Goal: Check status

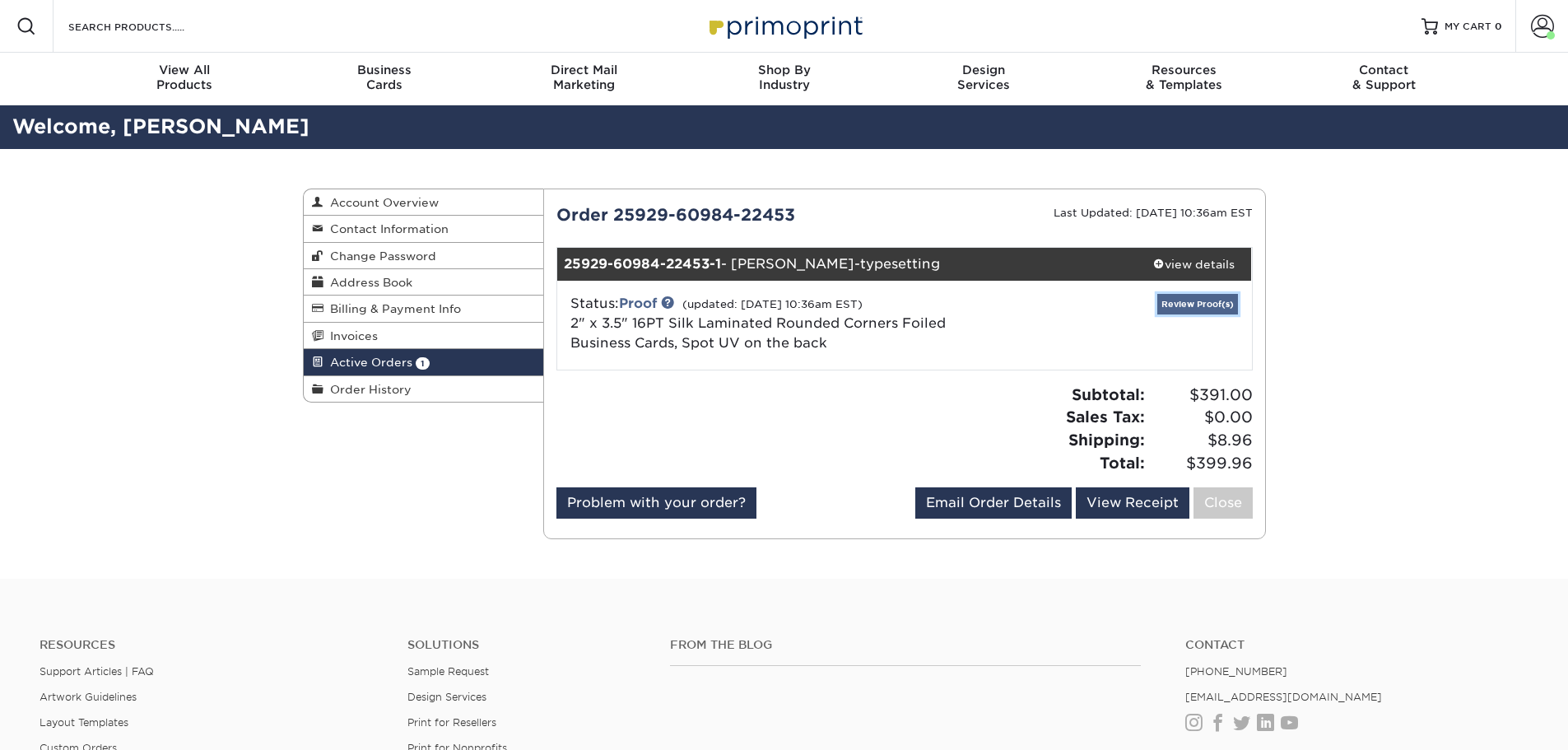
click at [1174, 307] on link "Review Proof(s)" at bounding box center [1197, 304] width 80 height 21
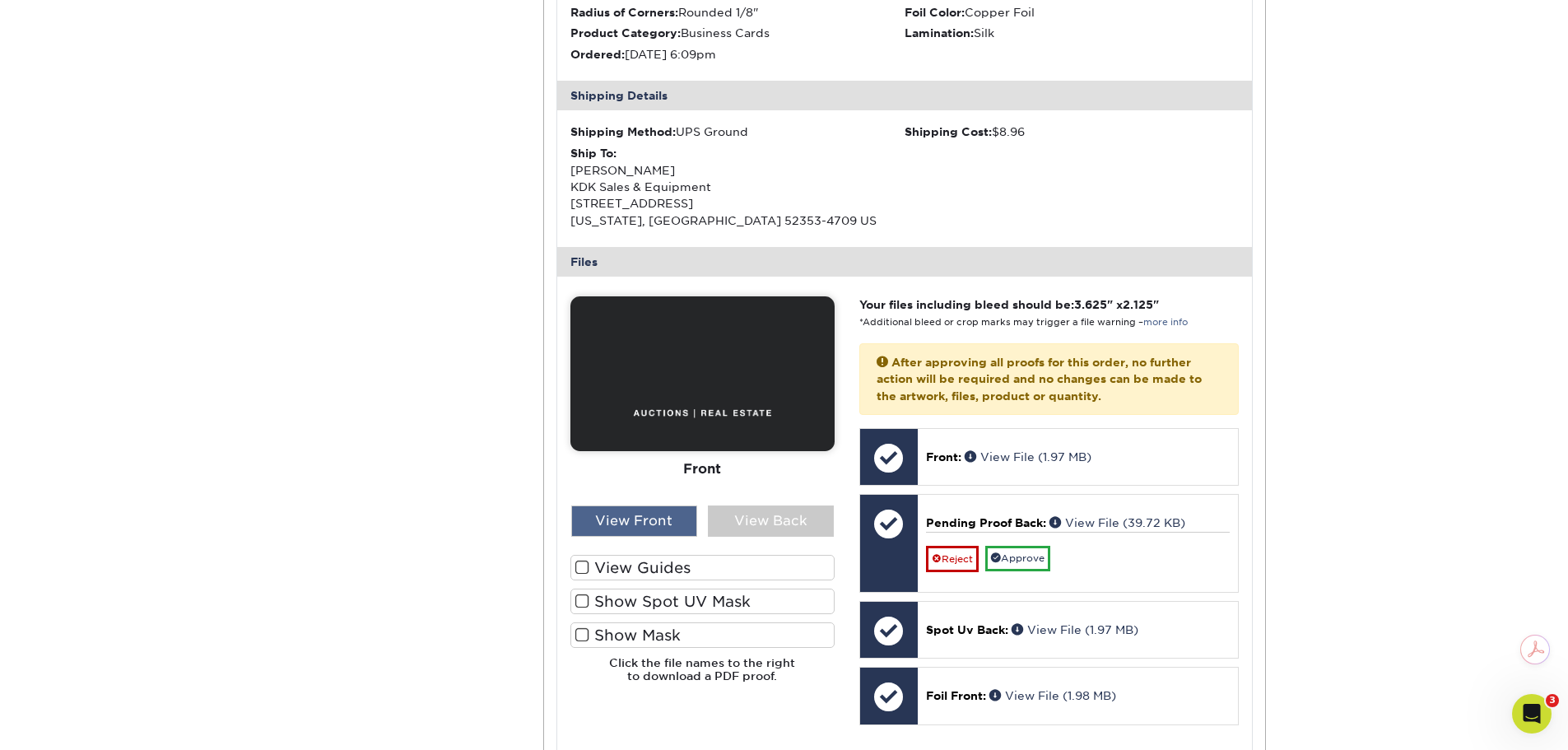
click at [621, 526] on div "View Front" at bounding box center [635, 520] width 126 height 31
click at [591, 566] on label "View Guides" at bounding box center [703, 568] width 264 height 26
click at [0, 0] on input "View Guides" at bounding box center [0, 0] width 0 height 0
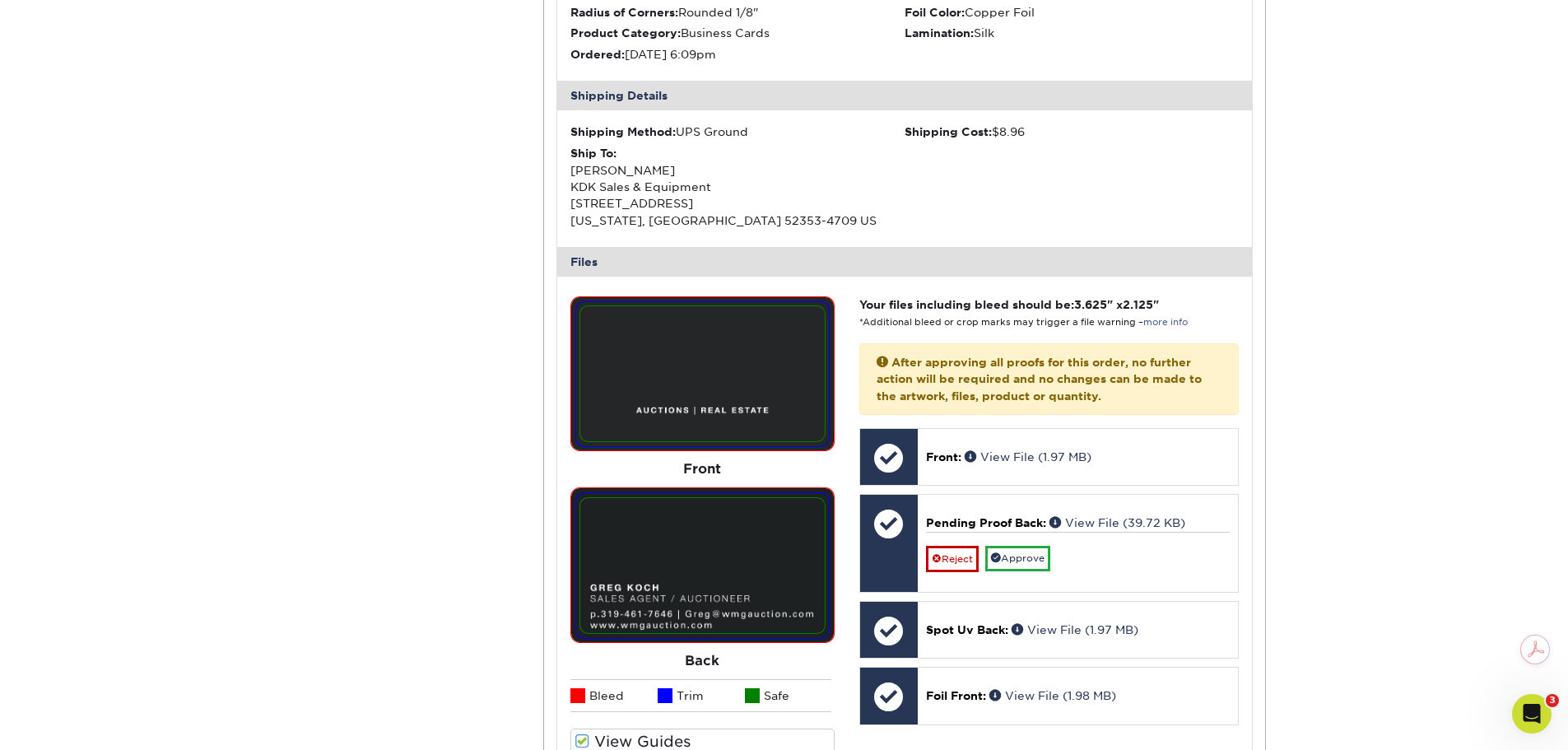
scroll to position [741, 0]
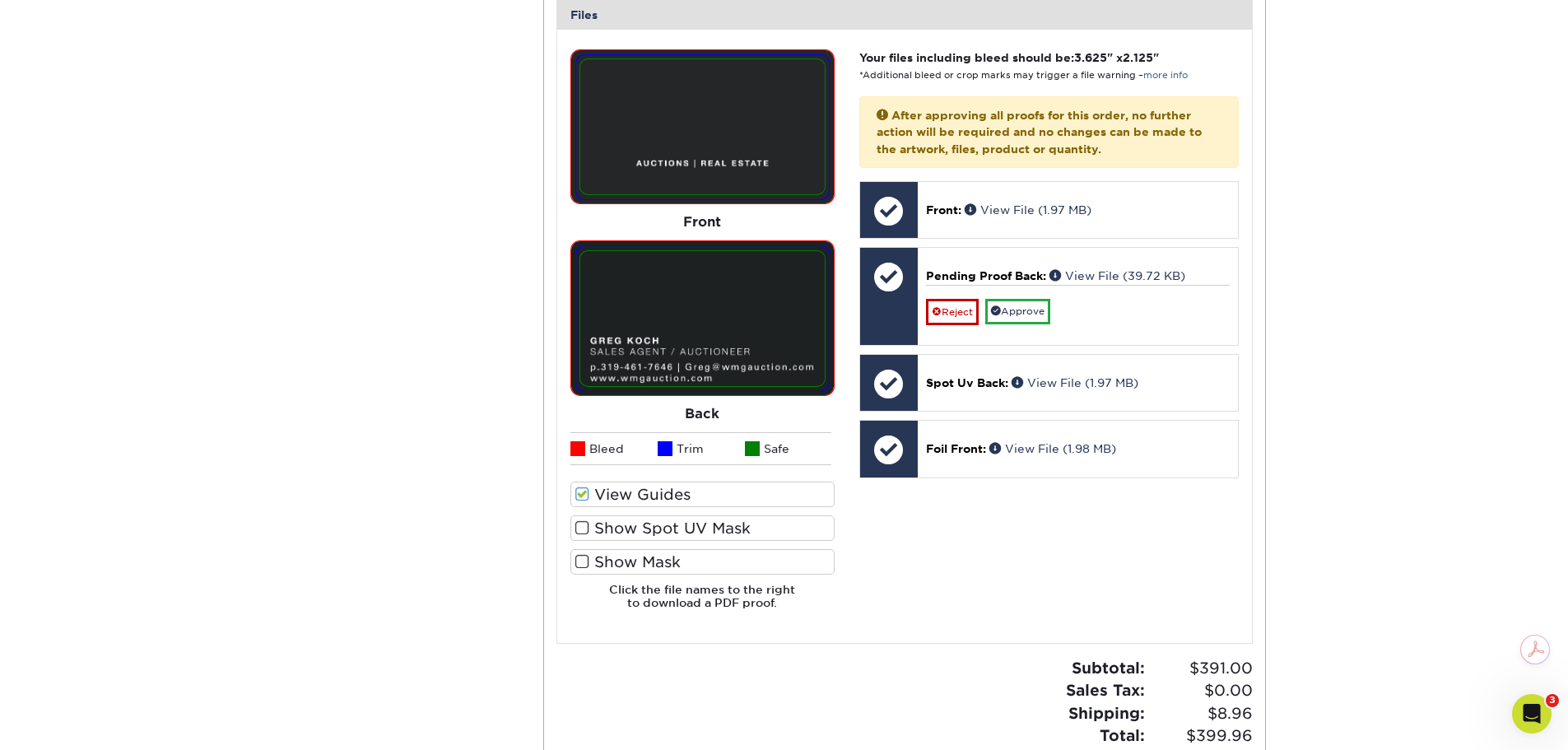
click at [591, 526] on label "Show Spot UV Mask" at bounding box center [703, 528] width 264 height 26
click at [0, 0] on input "Show Spot UV Mask" at bounding box center [0, 0] width 0 height 0
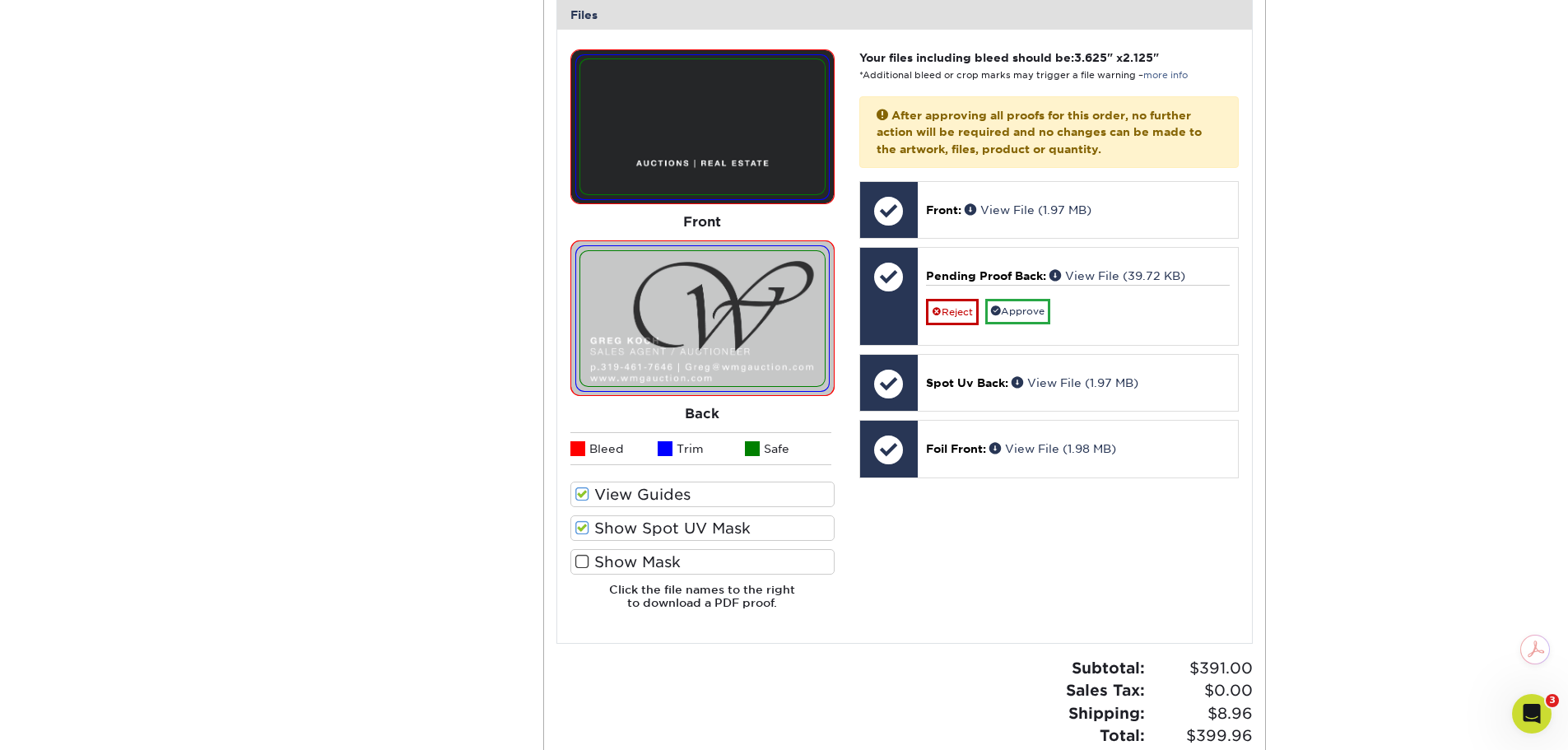
click at [585, 562] on span at bounding box center [582, 562] width 14 height 16
click at [0, 0] on input "Show Mask" at bounding box center [0, 0] width 0 height 0
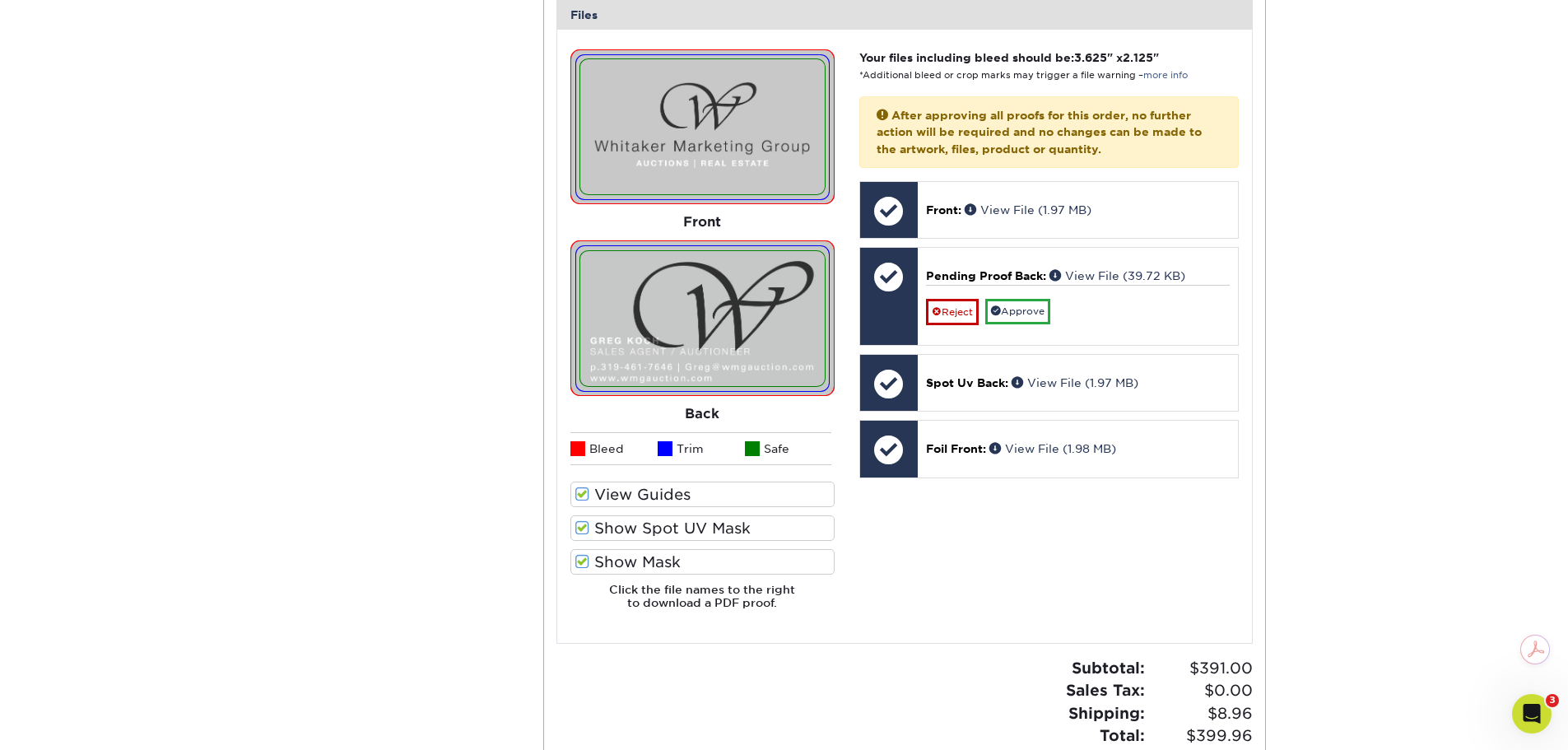
scroll to position [659, 0]
